Goal: Task Accomplishment & Management: Use online tool/utility

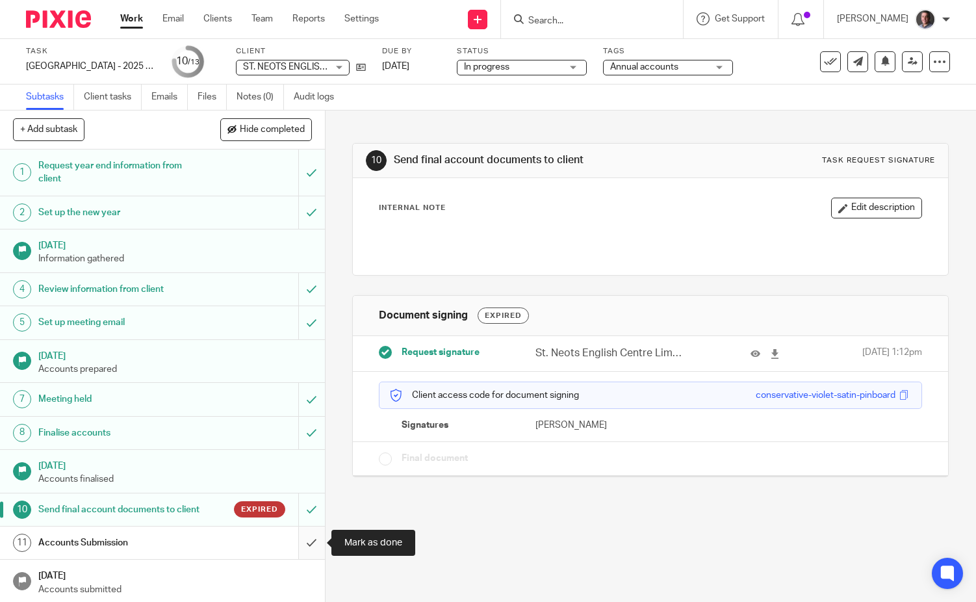
click at [311, 541] on input "submit" at bounding box center [162, 542] width 325 height 32
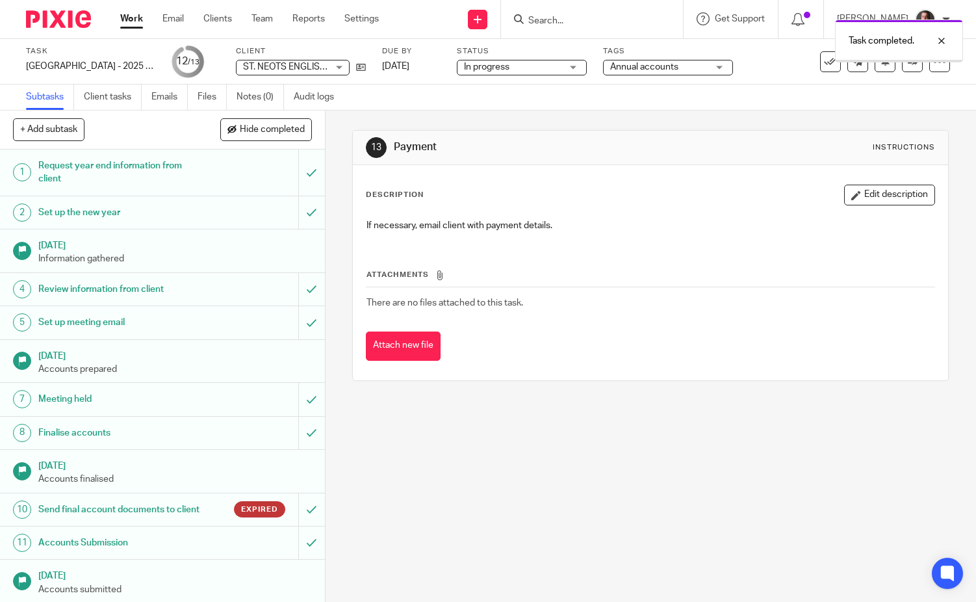
scroll to position [34, 0]
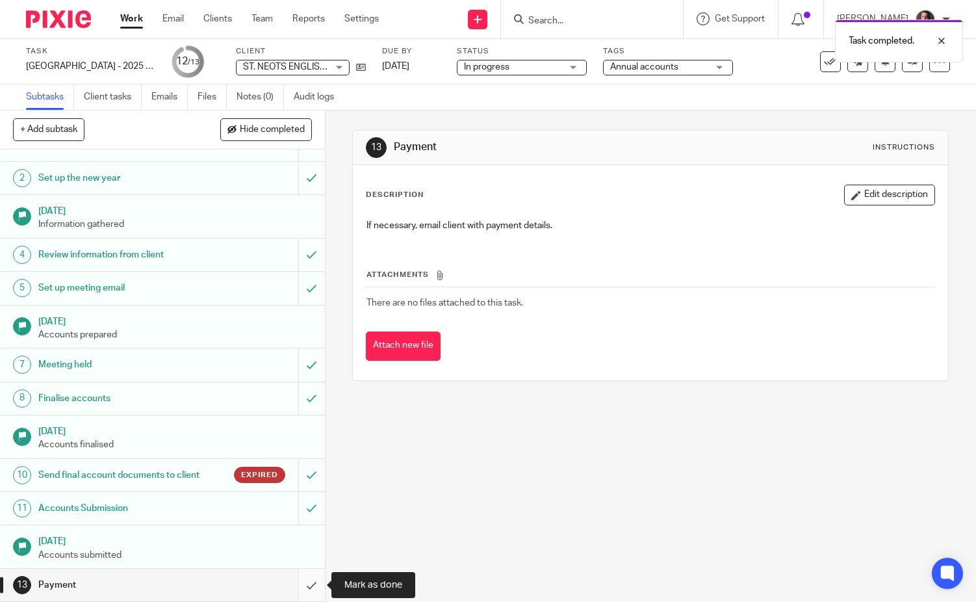
click at [311, 587] on input "submit" at bounding box center [162, 585] width 325 height 32
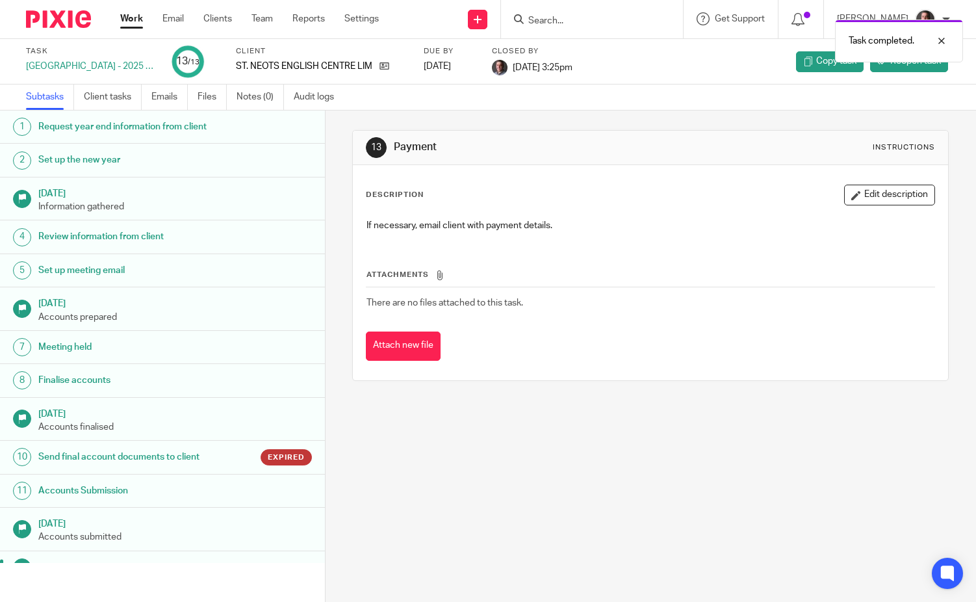
scroll to position [21, 0]
